Goal: Transaction & Acquisition: Purchase product/service

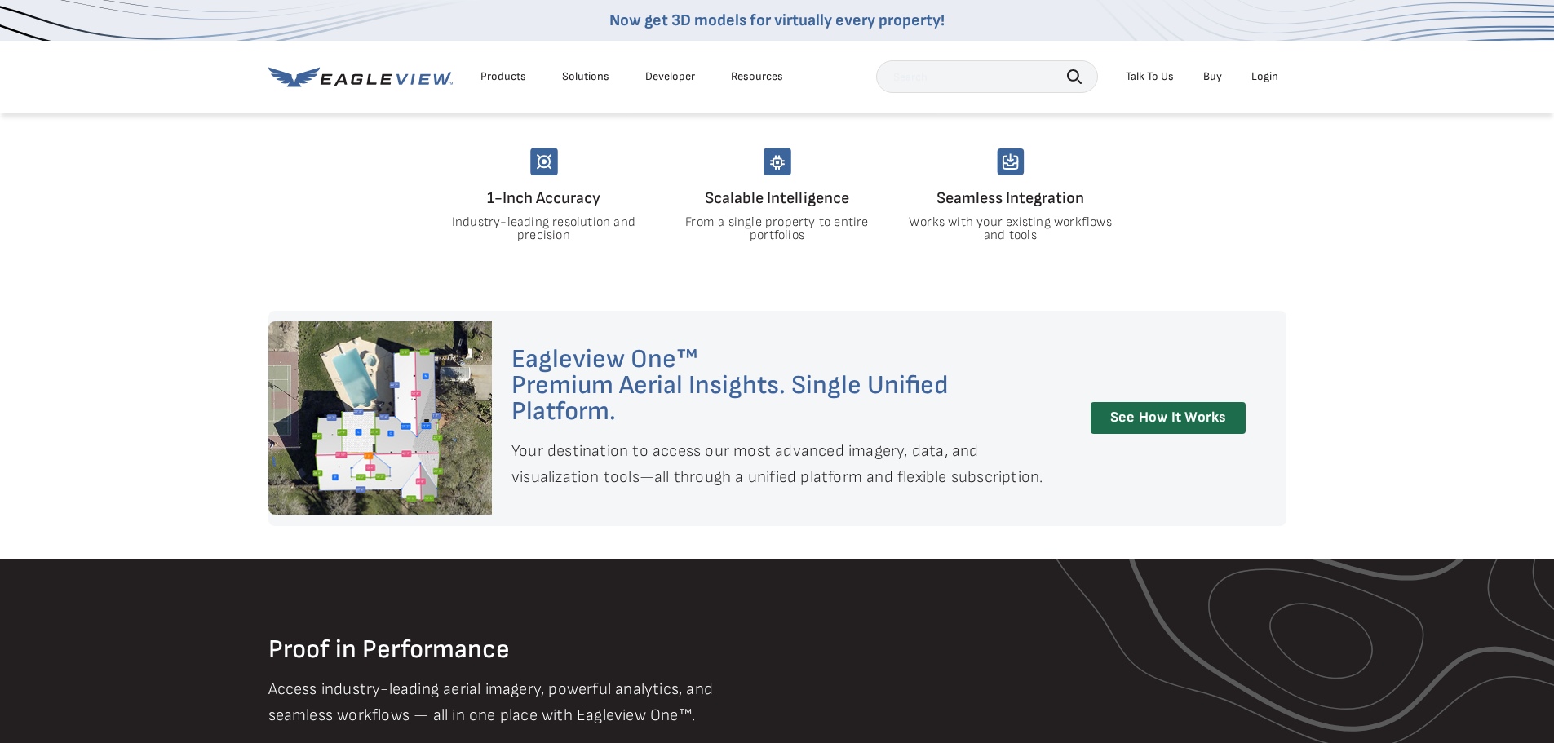
scroll to position [1468, 0]
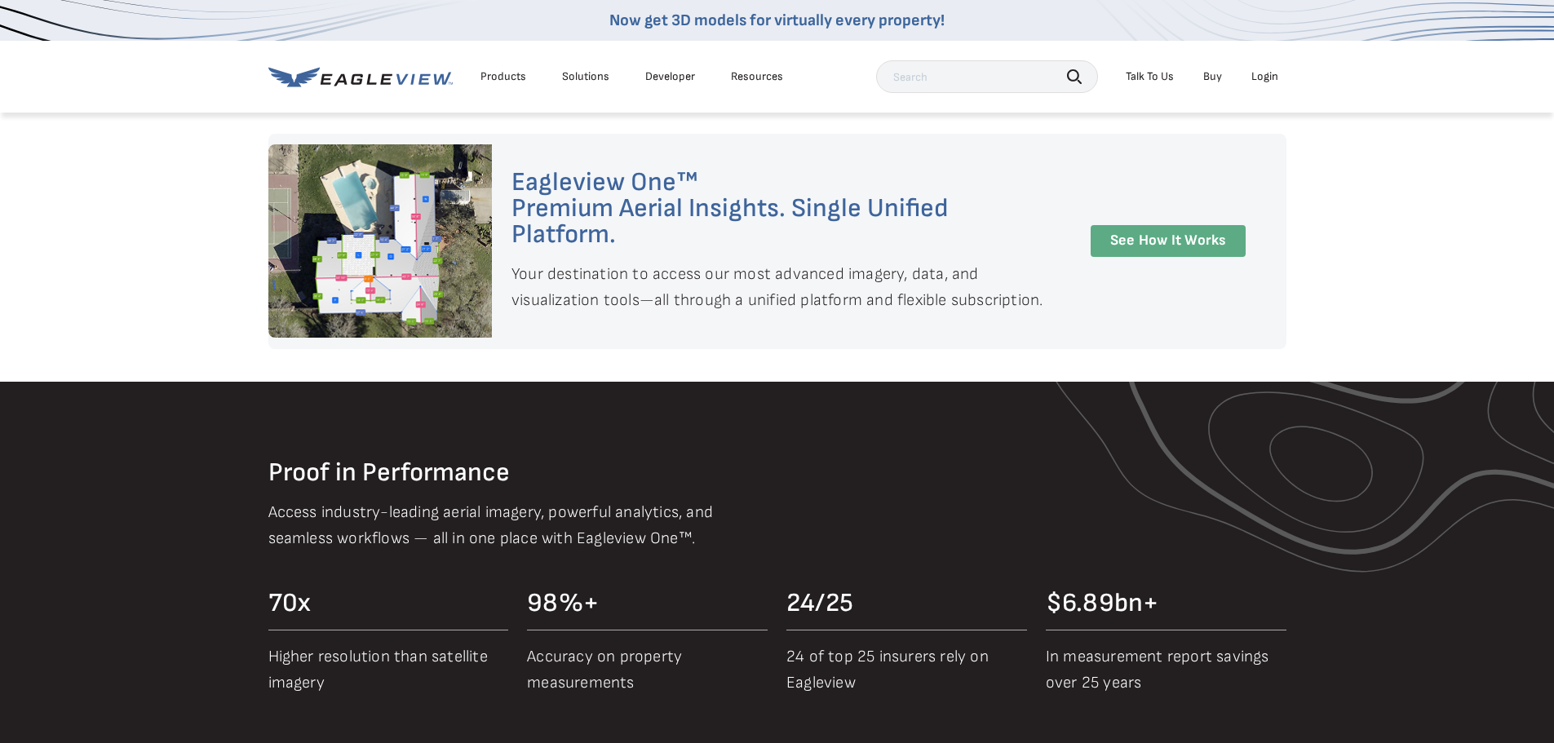
click at [1157, 232] on link "See How It Works" at bounding box center [1167, 241] width 155 height 32
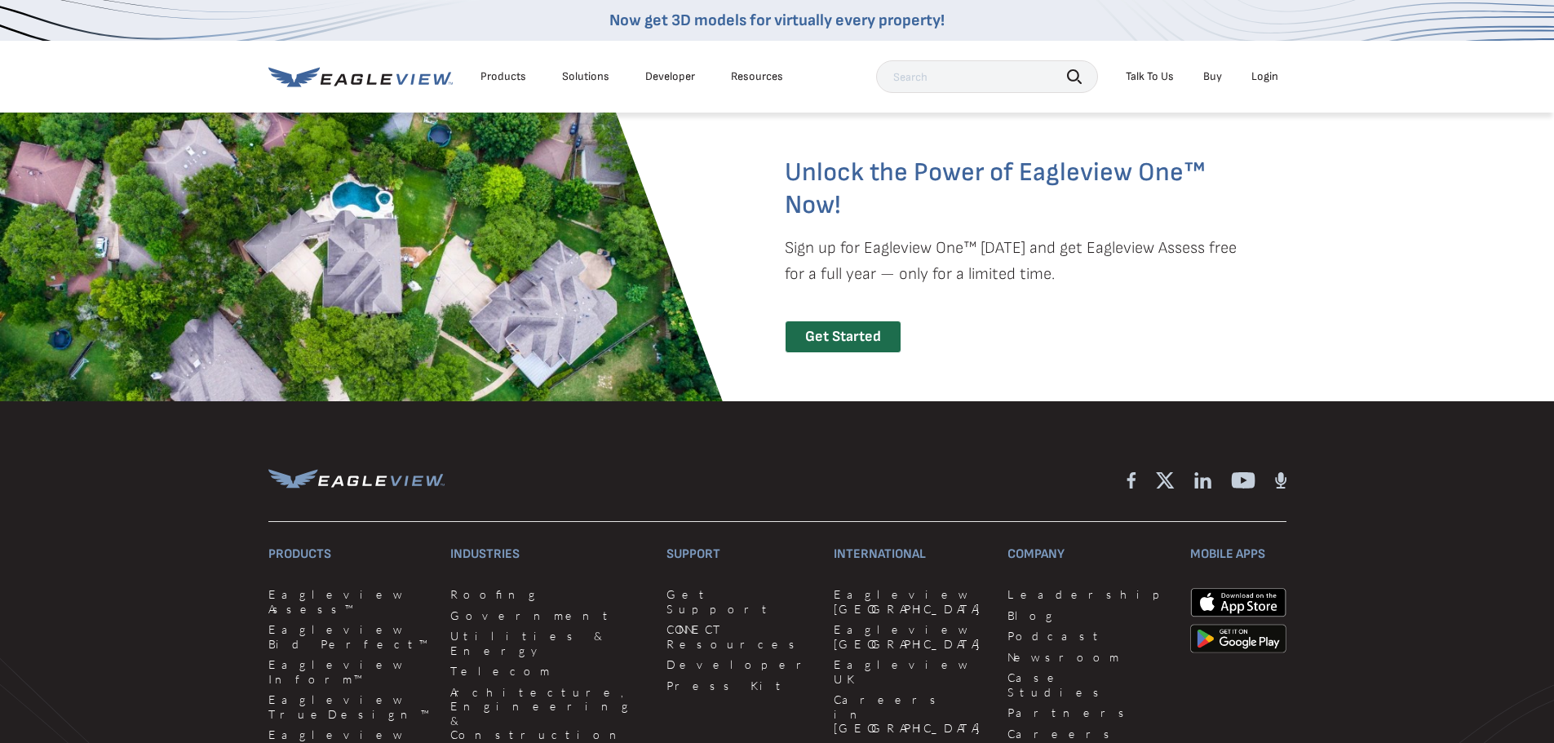
scroll to position [3588, 0]
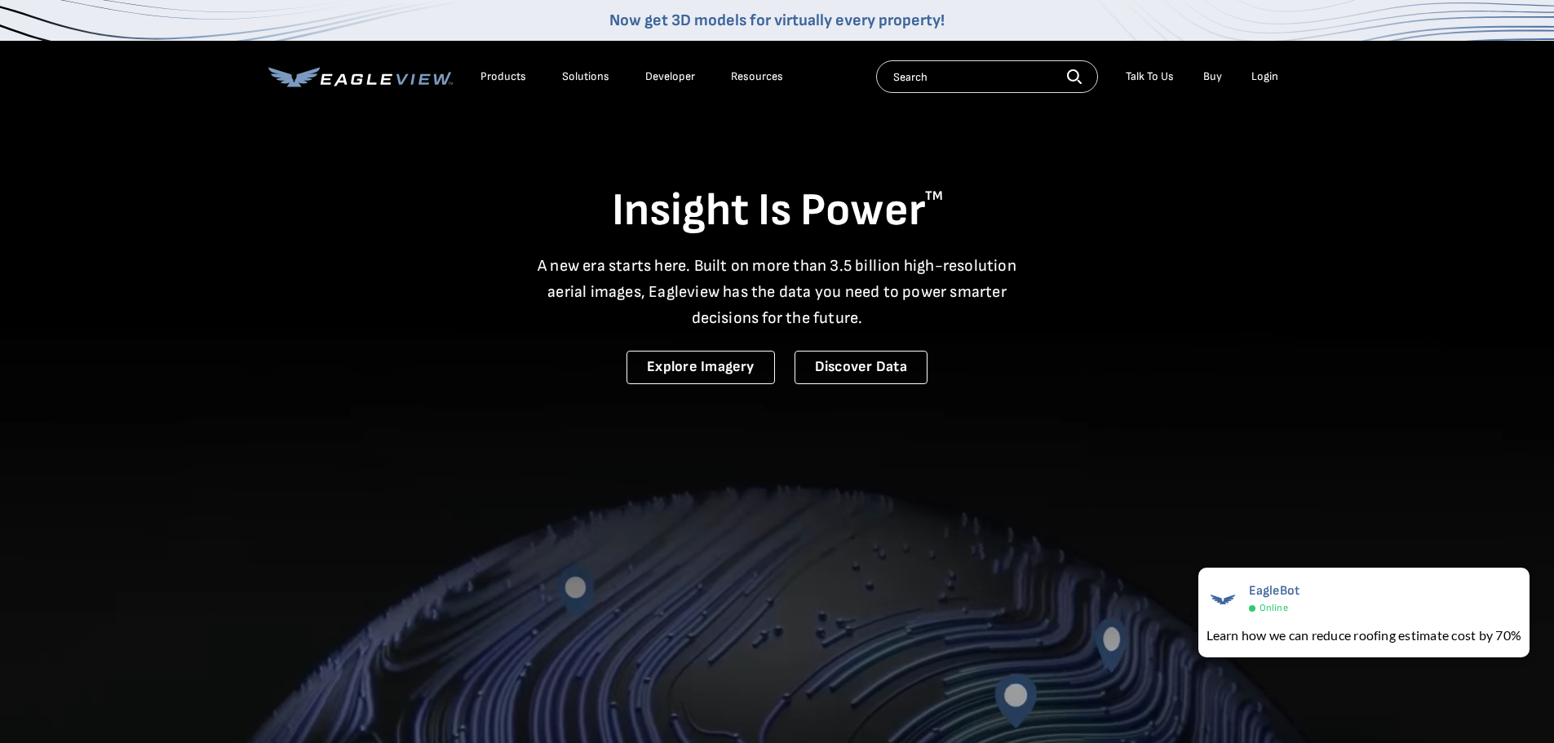
click at [1216, 76] on link "Buy" at bounding box center [1212, 76] width 19 height 15
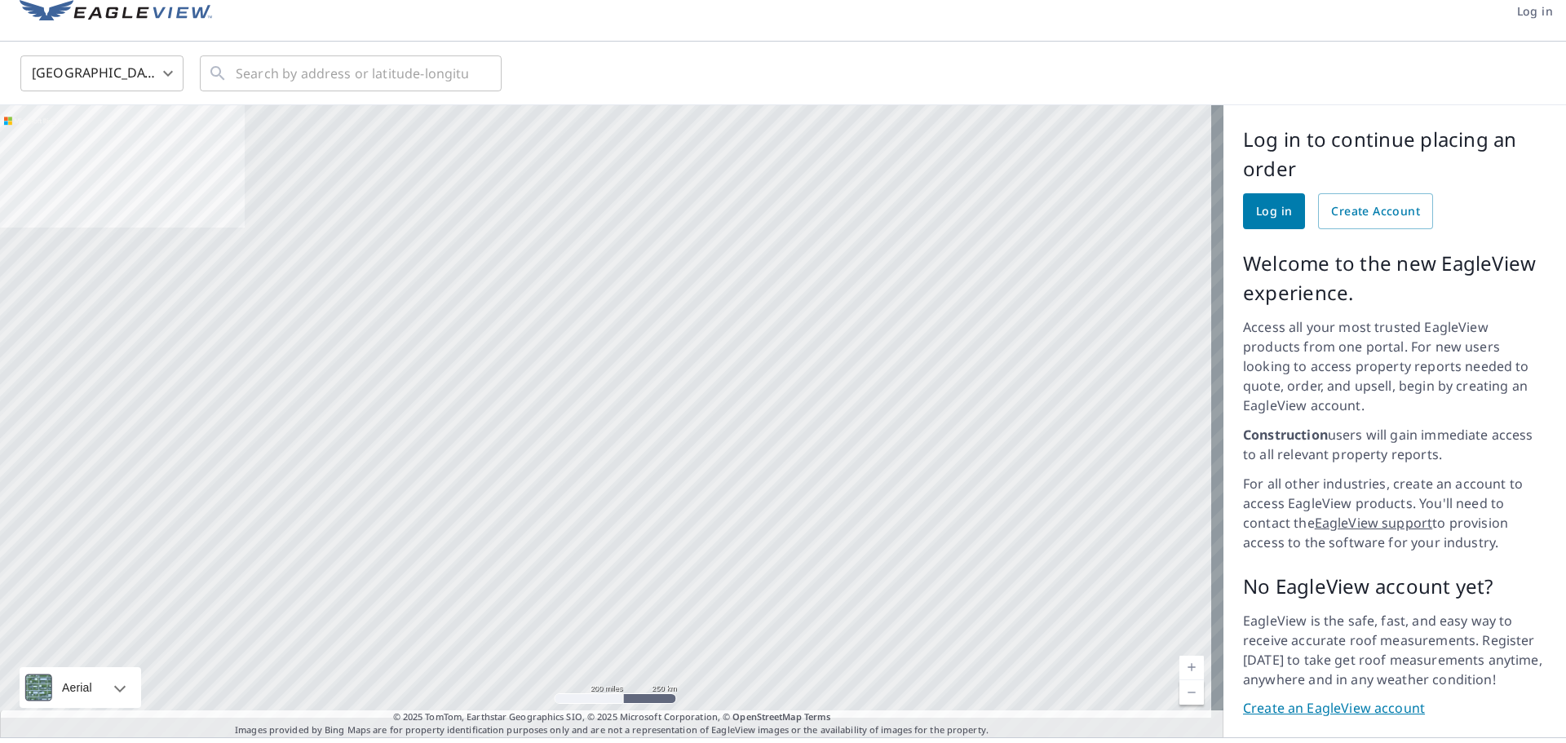
scroll to position [34, 0]
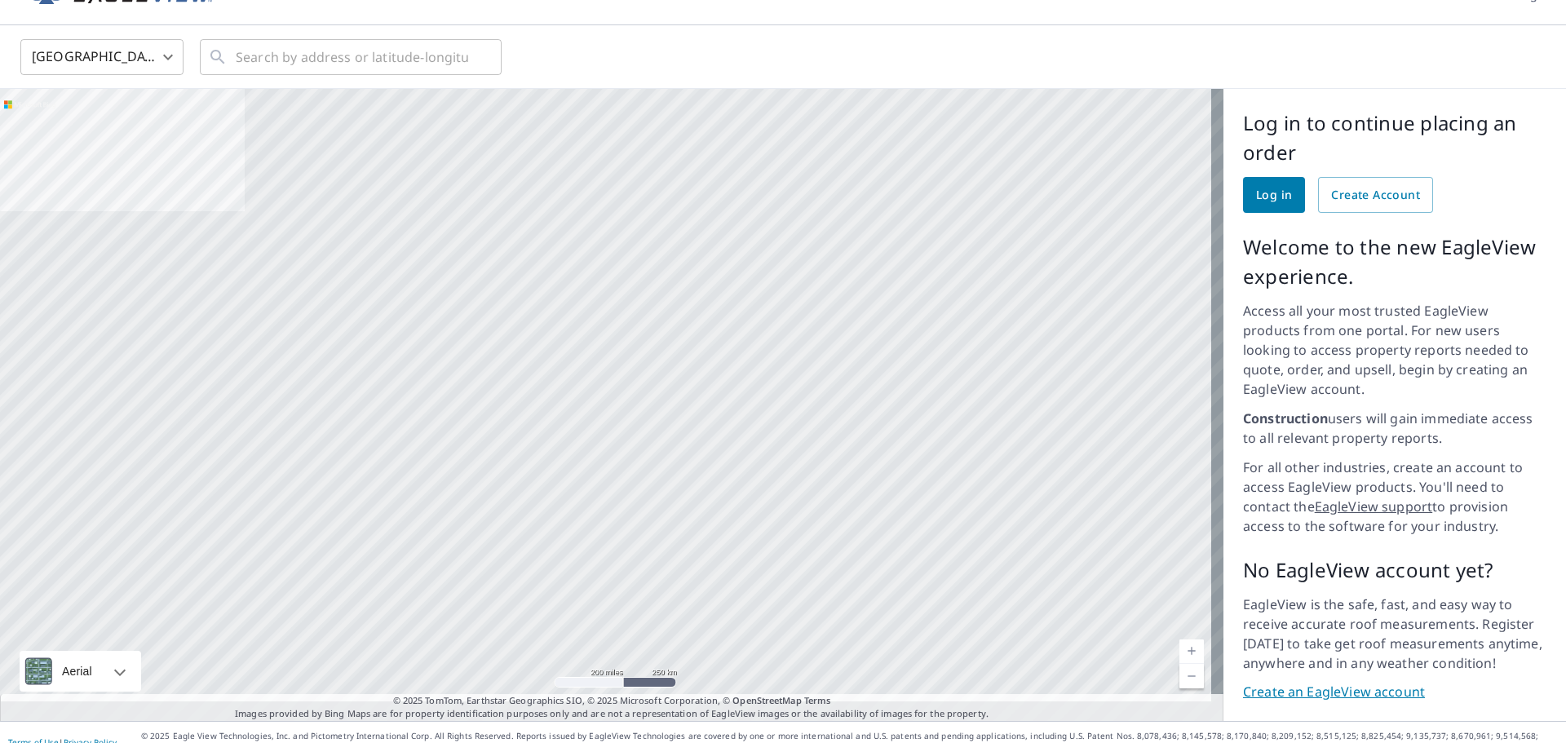
click at [1321, 683] on link "Create an EagleView account" at bounding box center [1394, 692] width 303 height 19
